Goal: Check status: Check status

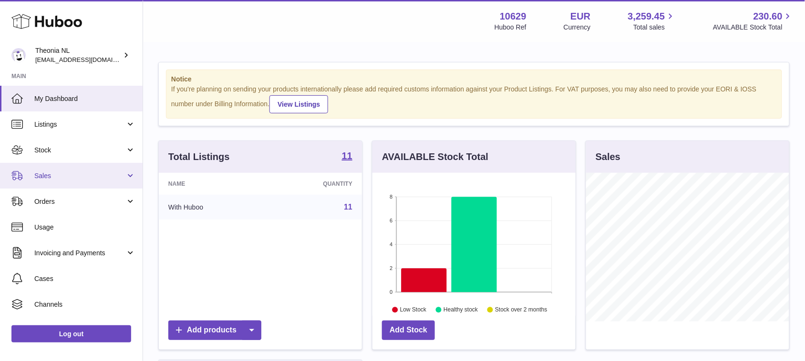
scroll to position [148, 203]
click at [50, 173] on span "Sales" at bounding box center [79, 176] width 91 height 9
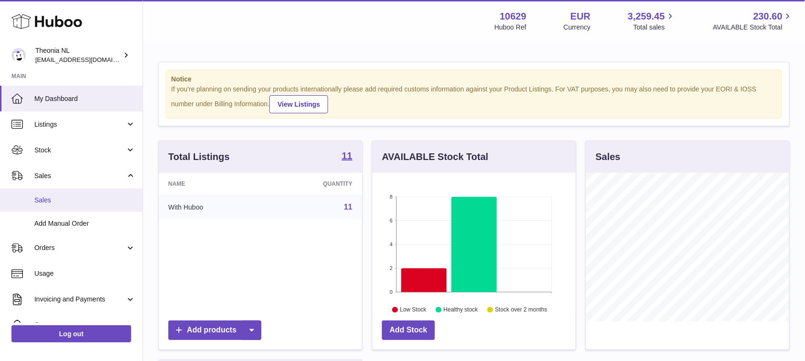
click at [49, 196] on span "Sales" at bounding box center [84, 200] width 101 height 9
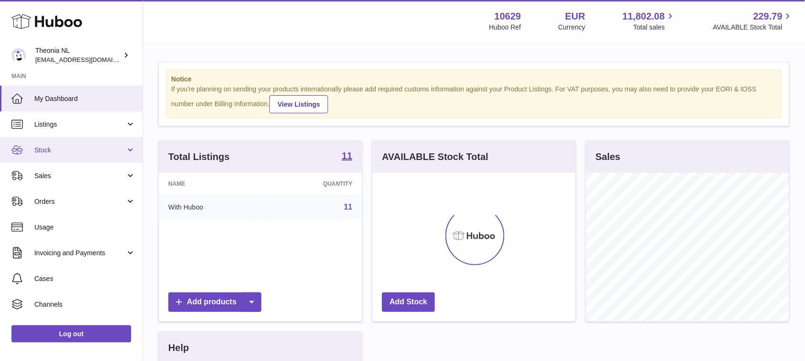
scroll to position [148, 203]
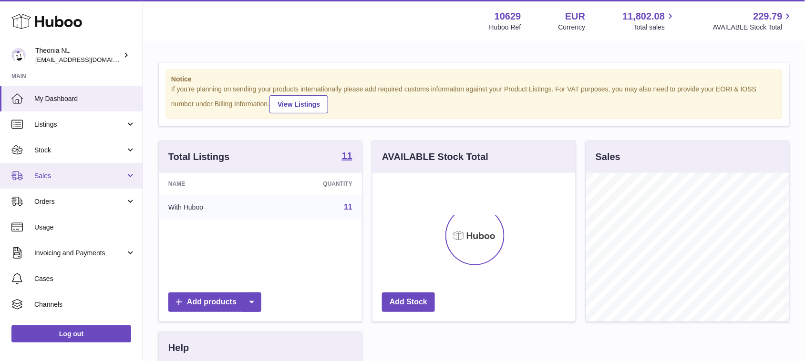
click at [48, 174] on span "Sales" at bounding box center [79, 176] width 91 height 9
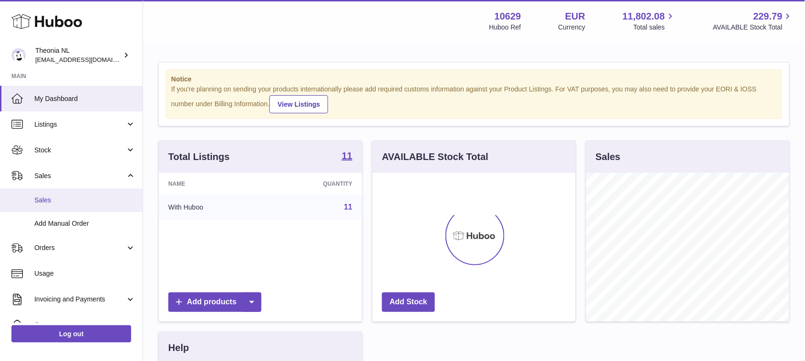
click at [49, 199] on span "Sales" at bounding box center [84, 200] width 101 height 9
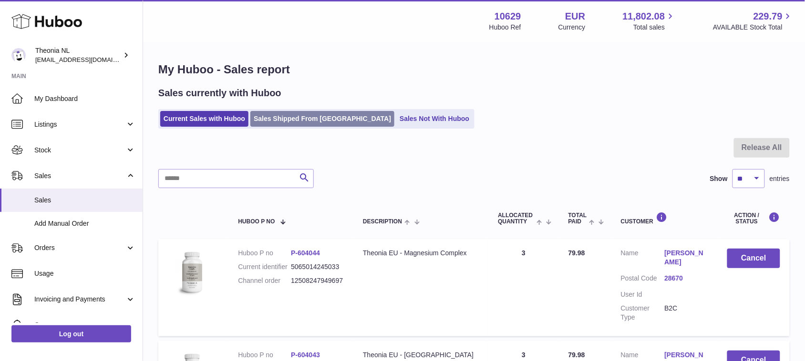
click at [267, 115] on link "Sales Shipped From [GEOGRAPHIC_DATA]" at bounding box center [322, 119] width 144 height 16
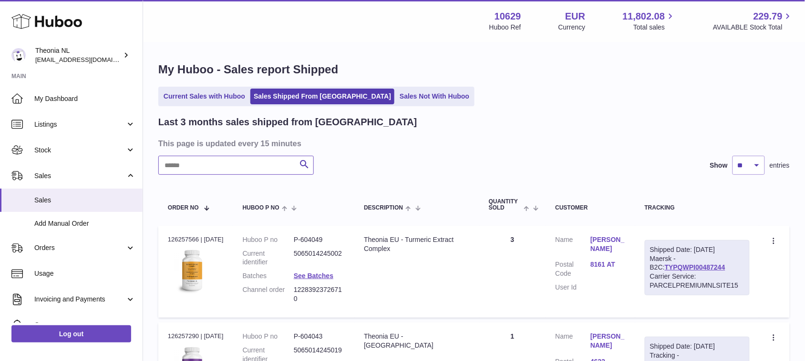
click at [206, 163] on input "text" at bounding box center [235, 165] width 155 height 19
paste input "**********"
type input "**********"
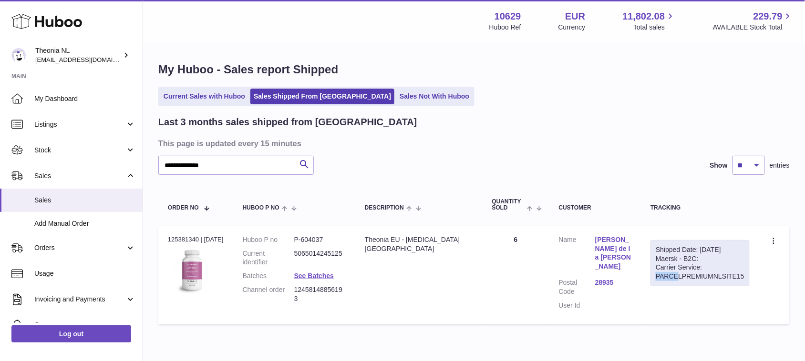
drag, startPoint x: 656, startPoint y: 277, endPoint x: 676, endPoint y: 282, distance: 21.0
click at [676, 282] on div "Shipped Date: 25th Sep 2025 Maersk - B2C: Carrier Service: PARCELPREMIUMNLSITE15" at bounding box center [699, 263] width 99 height 47
